Goal: Find specific page/section: Find specific page/section

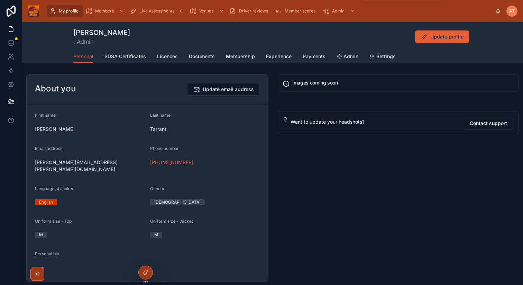
click at [338, 12] on span "Admin" at bounding box center [338, 11] width 12 height 6
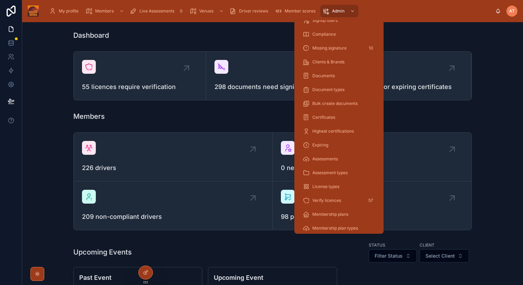
scroll to position [42, 0]
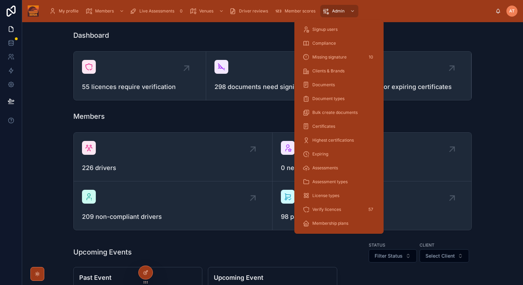
click at [324, 125] on span "Certificates" at bounding box center [324, 127] width 23 height 6
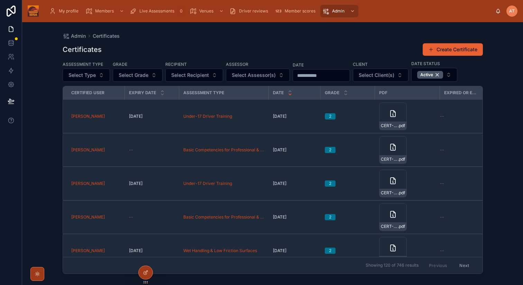
click at [84, 74] on span "Select Type" at bounding box center [82, 75] width 27 height 7
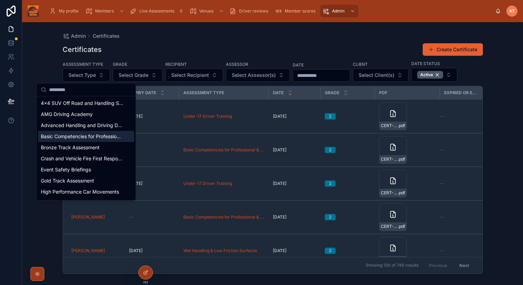
click at [80, 137] on span "Basic Competencies for Professional & Supervised Driving Activities" at bounding box center [82, 136] width 82 height 7
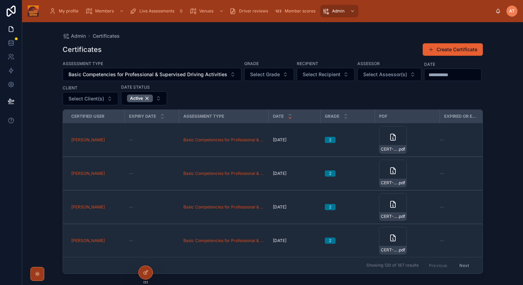
click at [205, 75] on span "Basic Competencies for Professional & Supervised Driving Activities" at bounding box center [148, 74] width 159 height 7
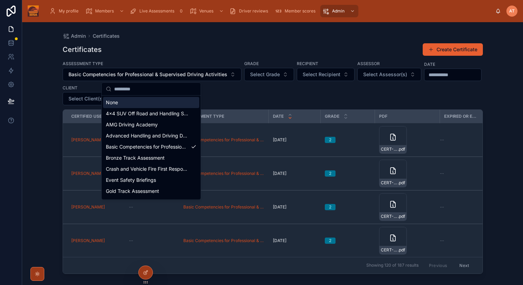
click at [114, 101] on div "None" at bounding box center [151, 102] width 96 height 11
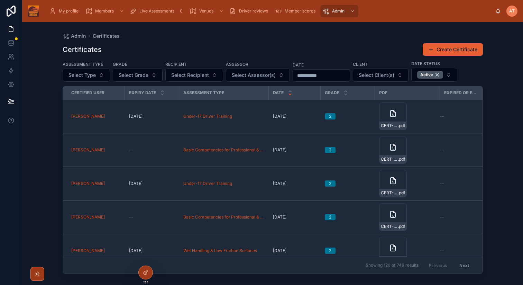
click at [497, 108] on div "Admin Certificates Certificates Create Certificate Assessment Type Select Type …" at bounding box center [272, 153] width 501 height 263
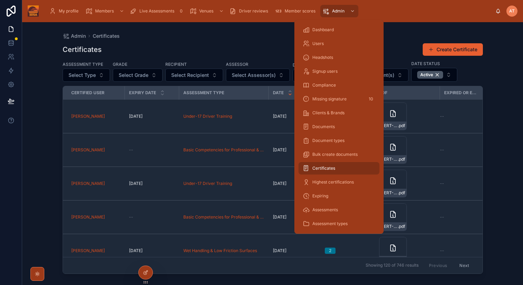
click at [332, 182] on span "Highest certifications" at bounding box center [334, 182] width 42 height 6
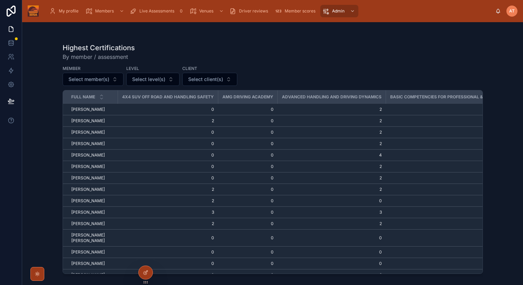
click at [211, 82] on span "Select client(s)" at bounding box center [205, 79] width 35 height 7
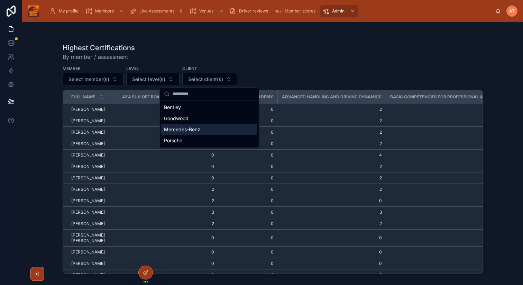
click at [194, 129] on span "Mercedes-Benz" at bounding box center [182, 129] width 36 height 7
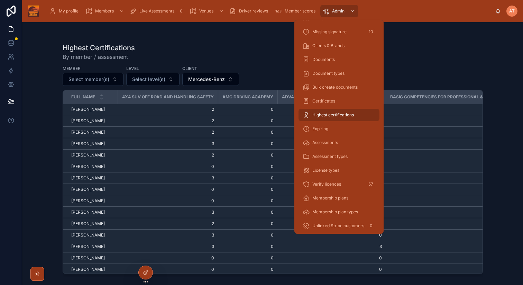
scroll to position [78, 0]
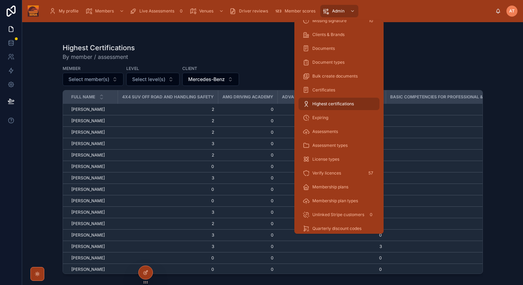
click at [322, 133] on span "Assessments" at bounding box center [326, 132] width 26 height 6
